Goal: Task Accomplishment & Management: Use online tool/utility

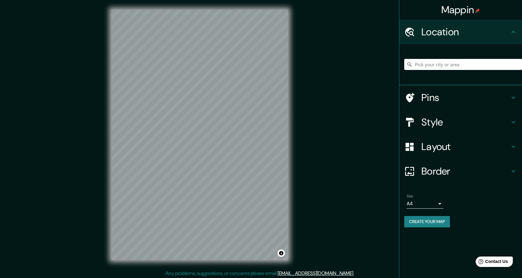
click at [432, 98] on h4 "Pins" at bounding box center [465, 97] width 88 height 12
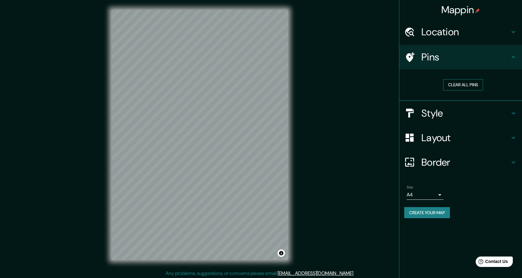
click at [466, 84] on button "Clear all pins" at bounding box center [463, 84] width 40 height 11
click at [431, 115] on h4 "Style" at bounding box center [465, 113] width 88 height 12
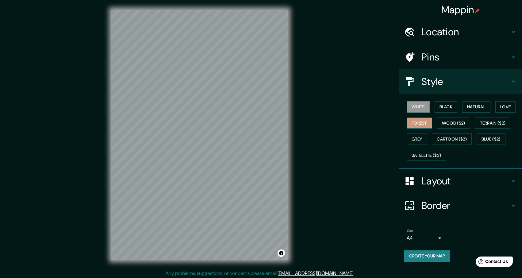
click at [424, 123] on button "Forest" at bounding box center [418, 122] width 25 height 11
click at [443, 108] on button "Black" at bounding box center [445, 106] width 23 height 11
click at [422, 108] on button "White" at bounding box center [417, 106] width 23 height 11
click at [480, 108] on button "Natural" at bounding box center [476, 106] width 28 height 11
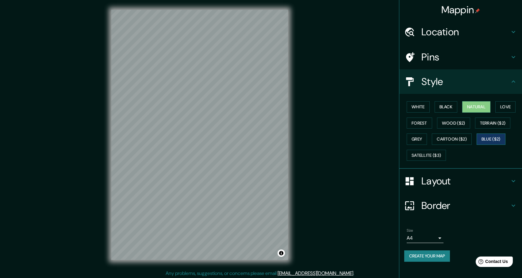
click at [511, 139] on div "White Black Natural Love Forest Wood ($2) Terrain ($2) Grey Cartoon ($2) Blue (…" at bounding box center [463, 131] width 118 height 64
click at [501, 137] on button "Blue ($2)" at bounding box center [490, 138] width 29 height 11
click at [431, 155] on button "Satellite ($3)" at bounding box center [425, 155] width 39 height 11
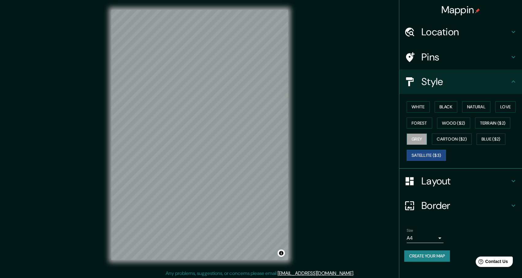
click at [420, 139] on button "Grey" at bounding box center [416, 138] width 20 height 11
click at [451, 140] on button "Cartoon ($2)" at bounding box center [451, 138] width 40 height 11
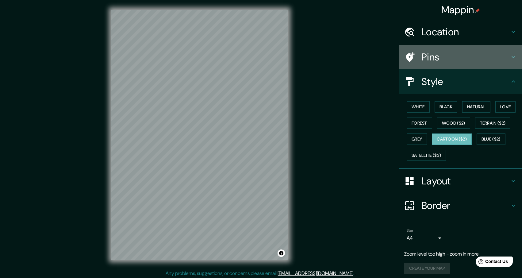
click at [433, 52] on h4 "Pins" at bounding box center [465, 57] width 88 height 12
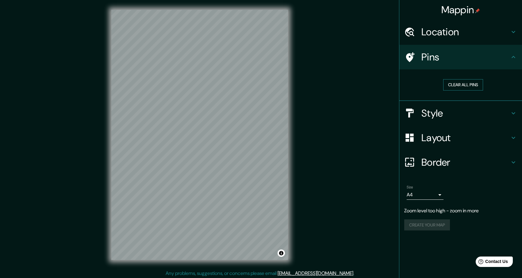
click at [464, 85] on button "Clear all pins" at bounding box center [463, 84] width 40 height 11
